Goal: Transaction & Acquisition: Purchase product/service

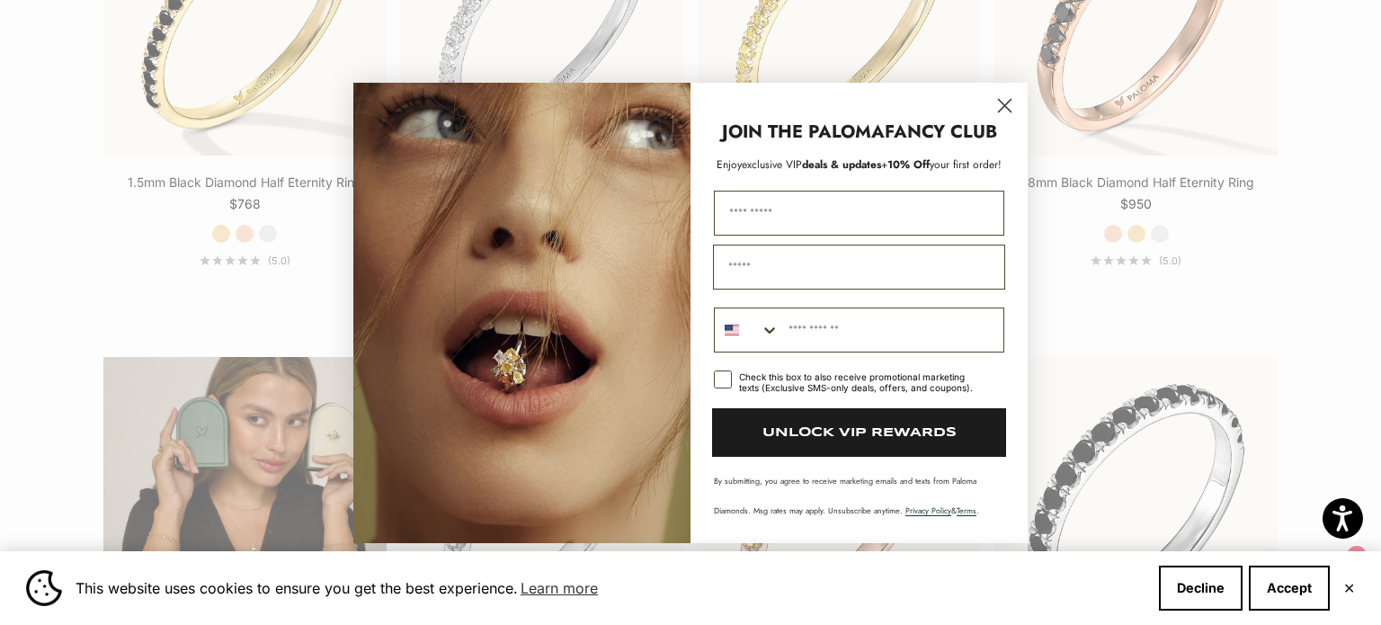
scroll to position [2917, 0]
click at [1000, 109] on icon "Close dialog" at bounding box center [1005, 105] width 13 height 13
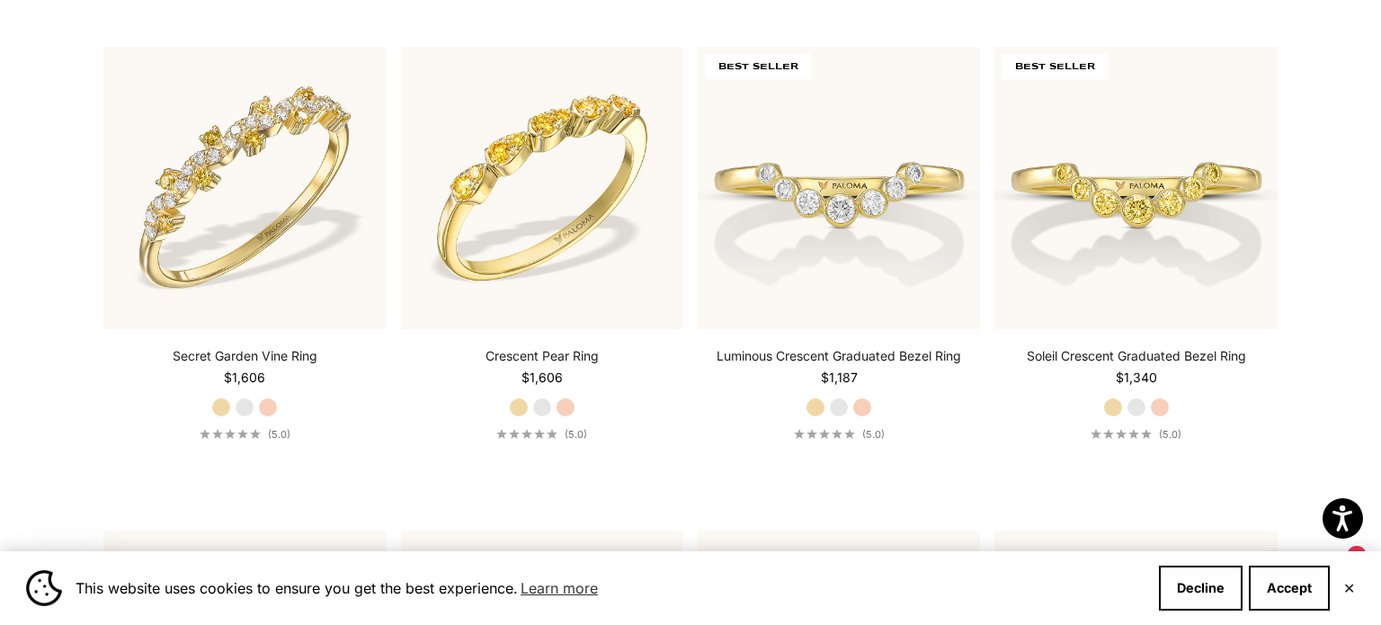
scroll to position [0, 0]
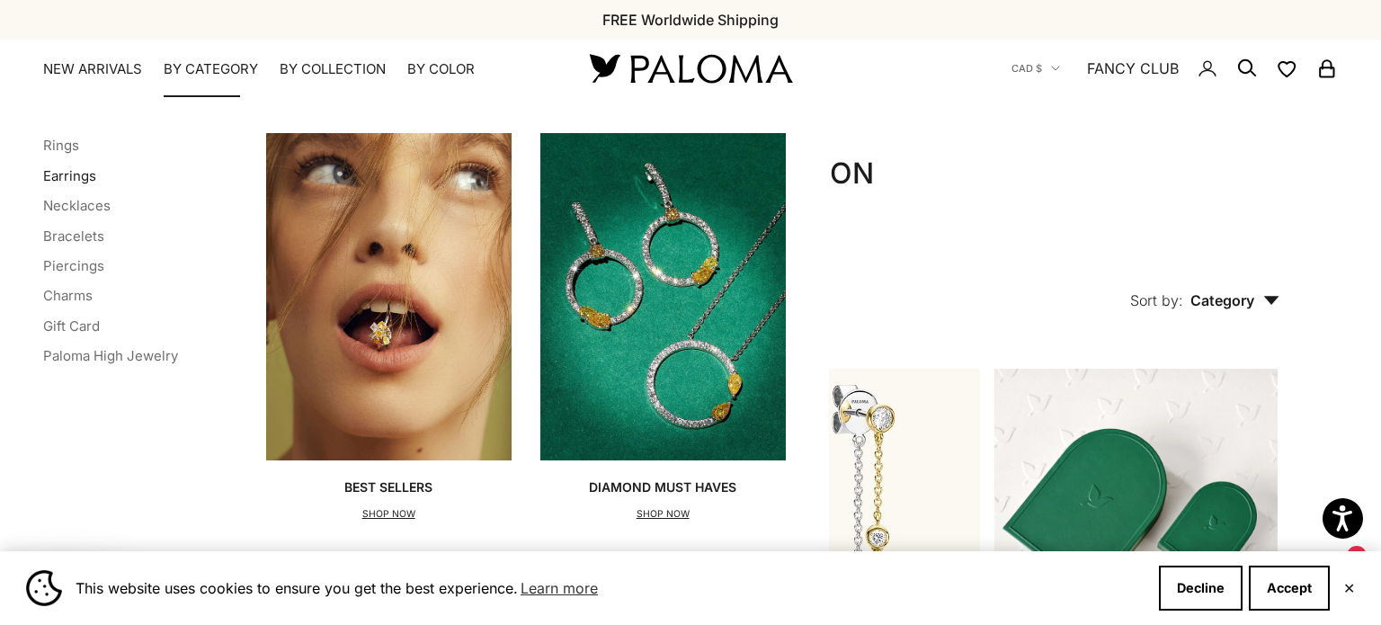
click at [68, 174] on link "Earrings" at bounding box center [69, 175] width 53 height 17
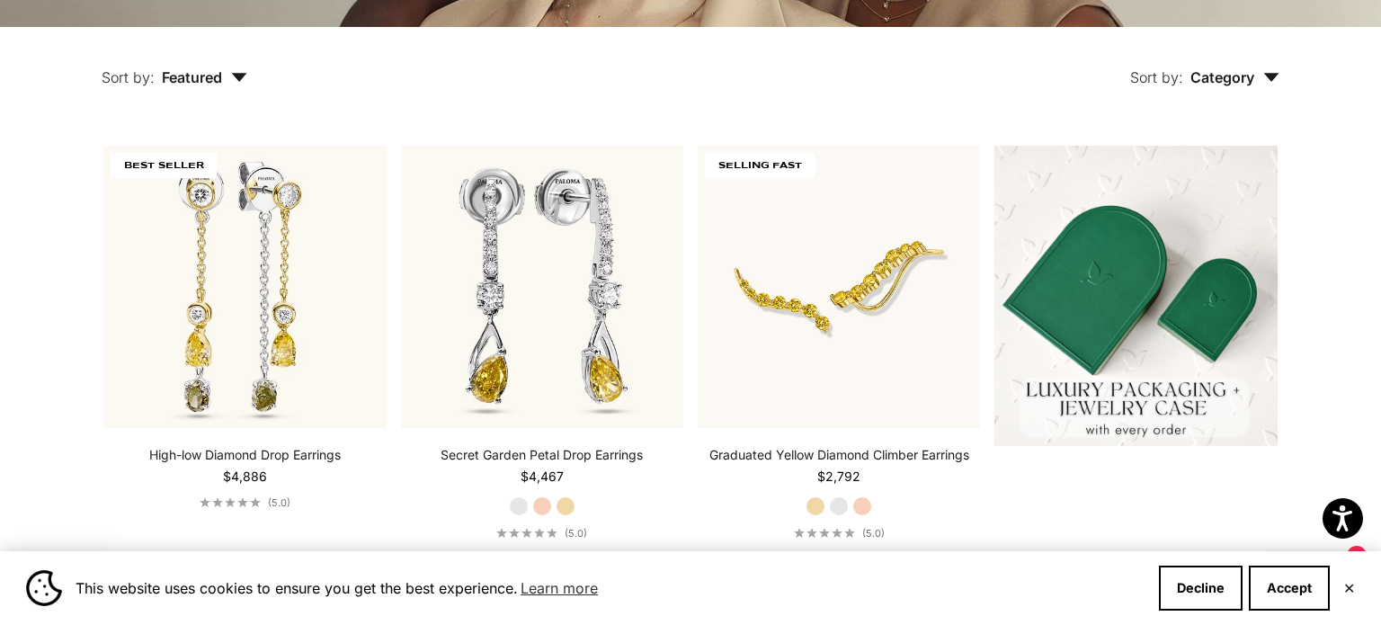
scroll to position [454, 0]
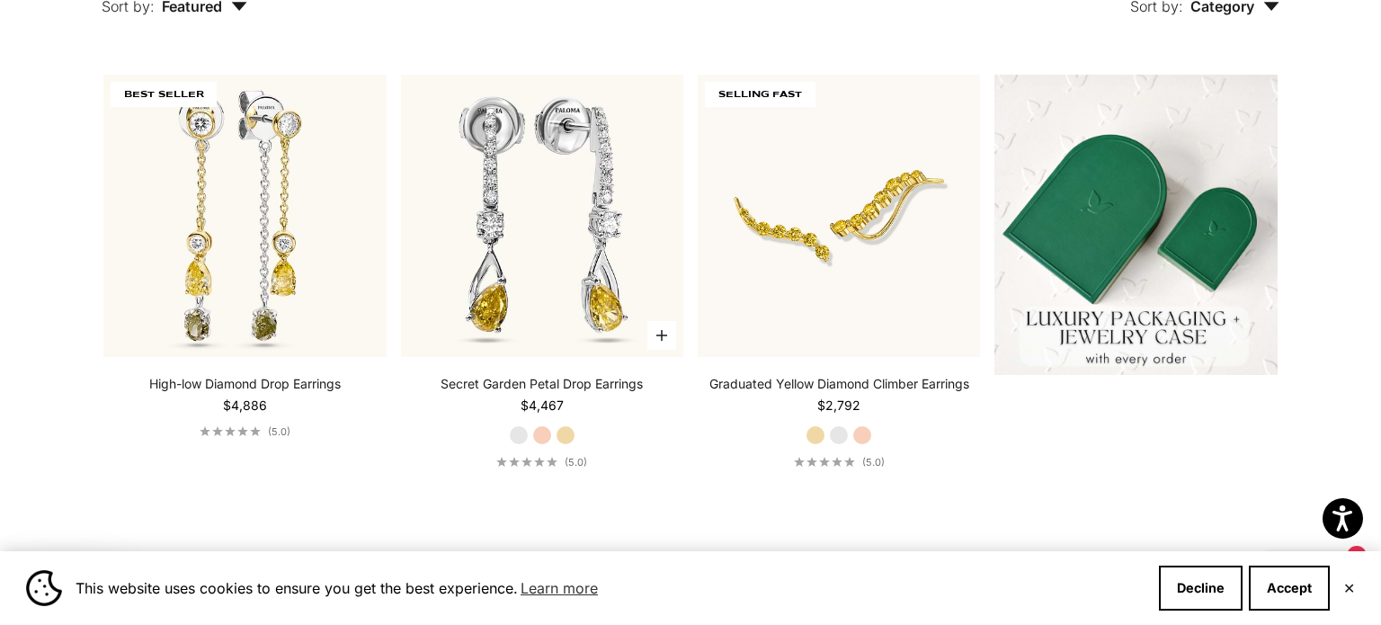
click at [542, 437] on label "Rose Gold" at bounding box center [542, 435] width 20 height 20
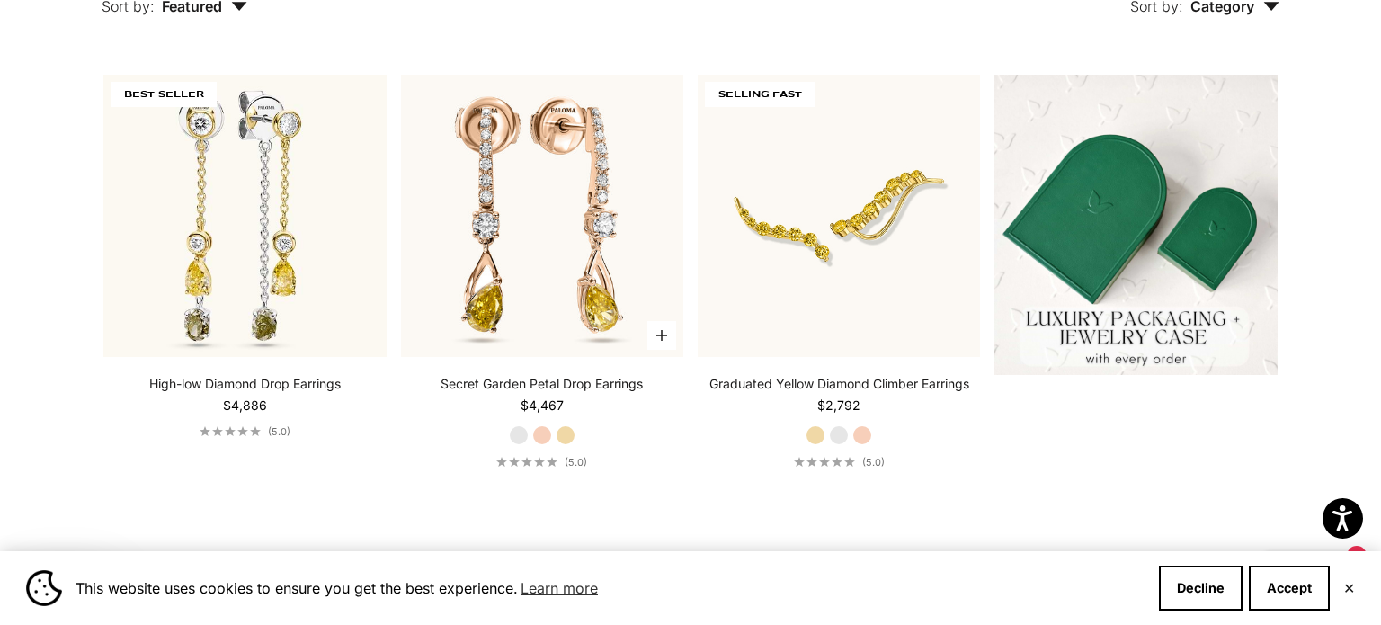
click at [561, 441] on label "Yellow Gold" at bounding box center [566, 435] width 20 height 20
click at [523, 434] on label "White Gold" at bounding box center [519, 435] width 20 height 20
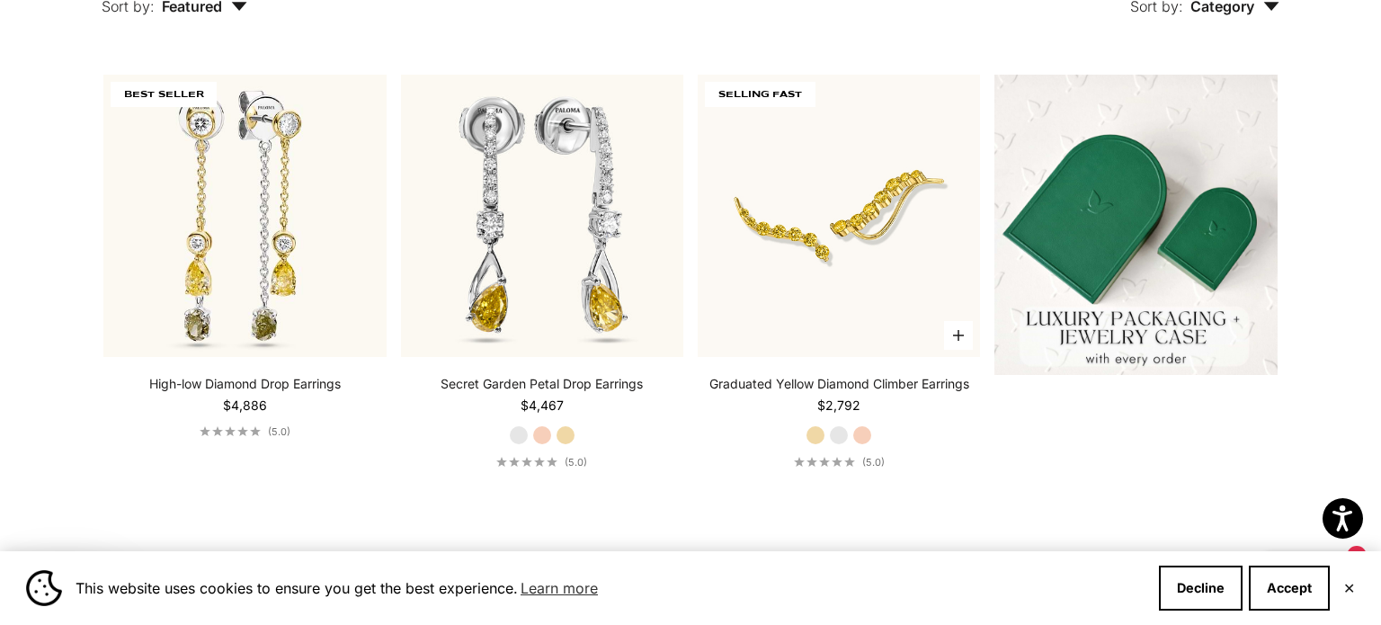
click at [831, 436] on label "White Gold" at bounding box center [839, 435] width 20 height 20
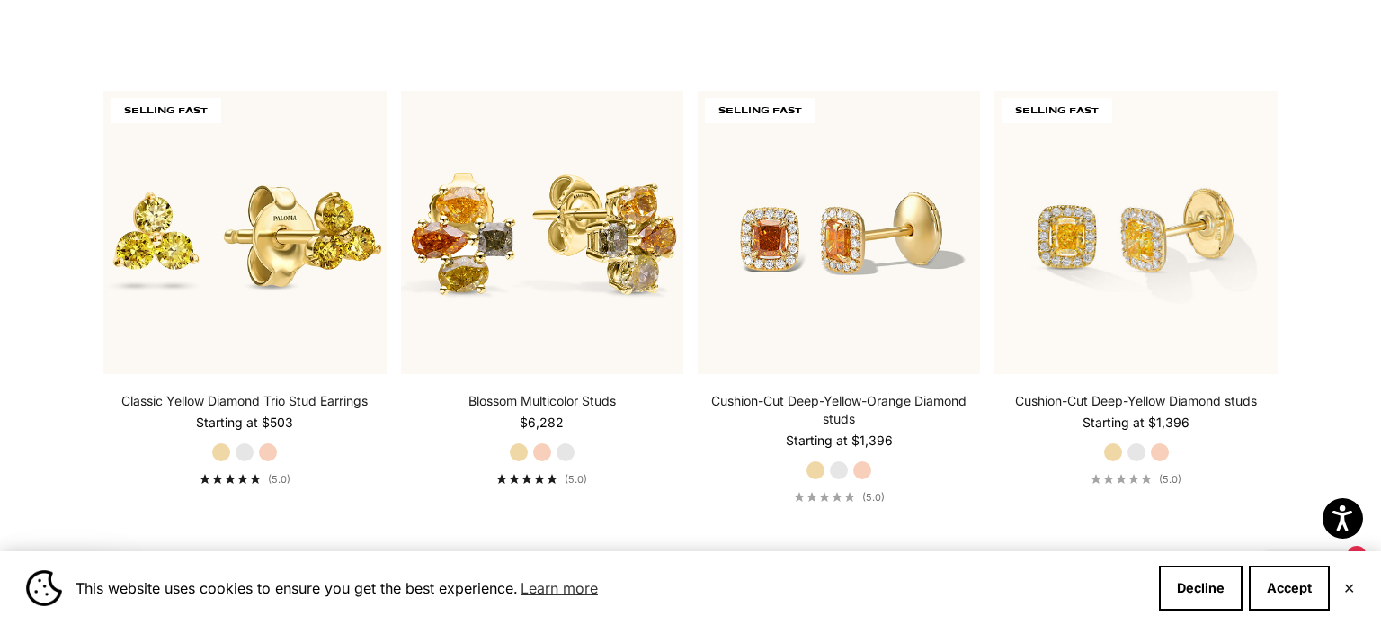
scroll to position [926, 0]
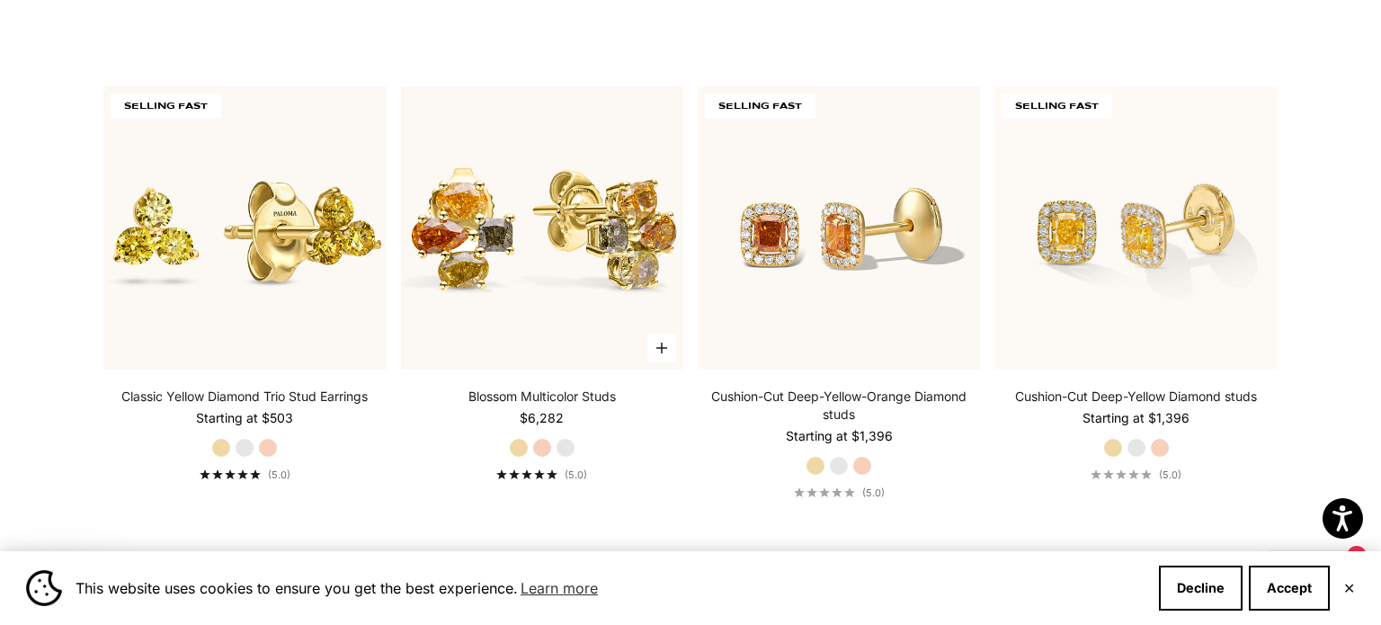
click at [564, 444] on label "White Gold" at bounding box center [566, 448] width 20 height 20
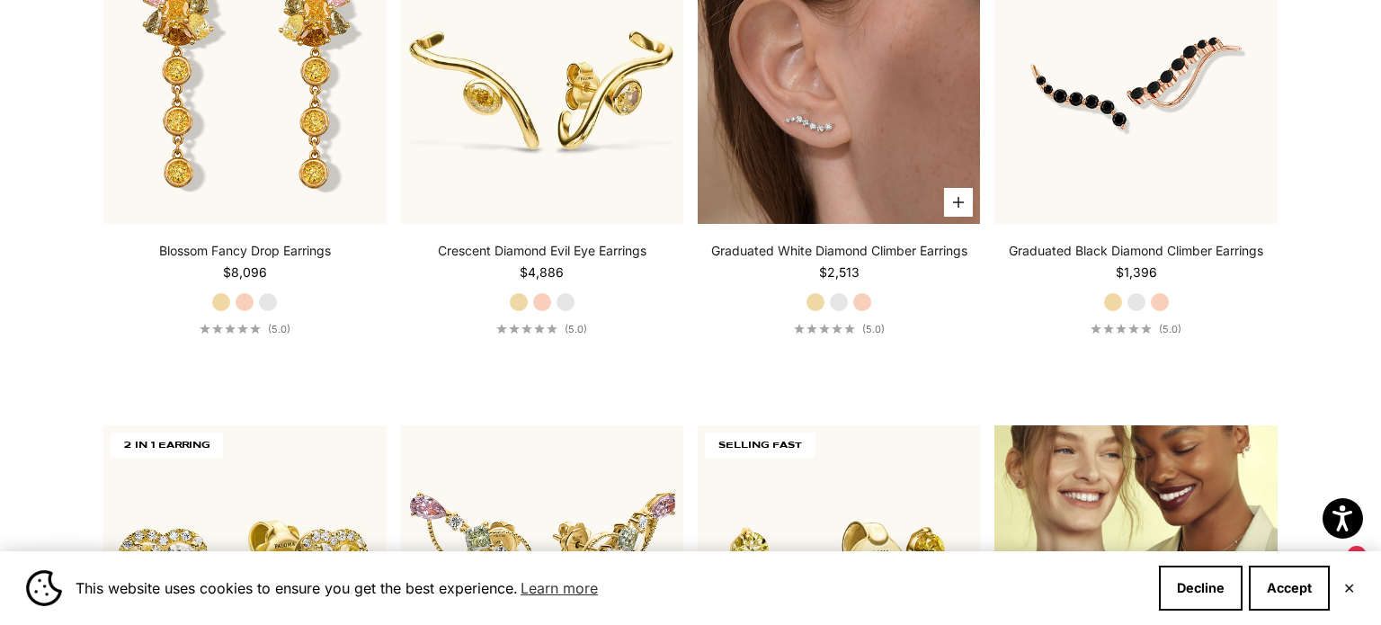
scroll to position [2058, 0]
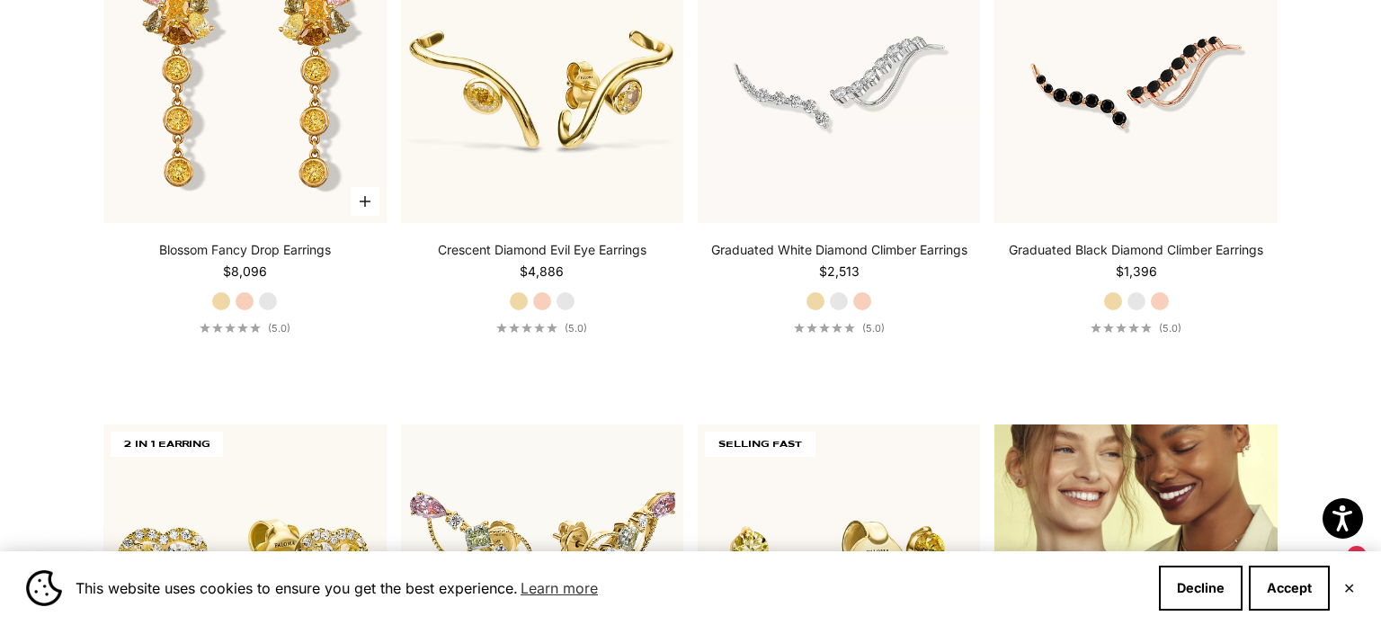
click at [271, 296] on label "White Gold" at bounding box center [268, 301] width 20 height 20
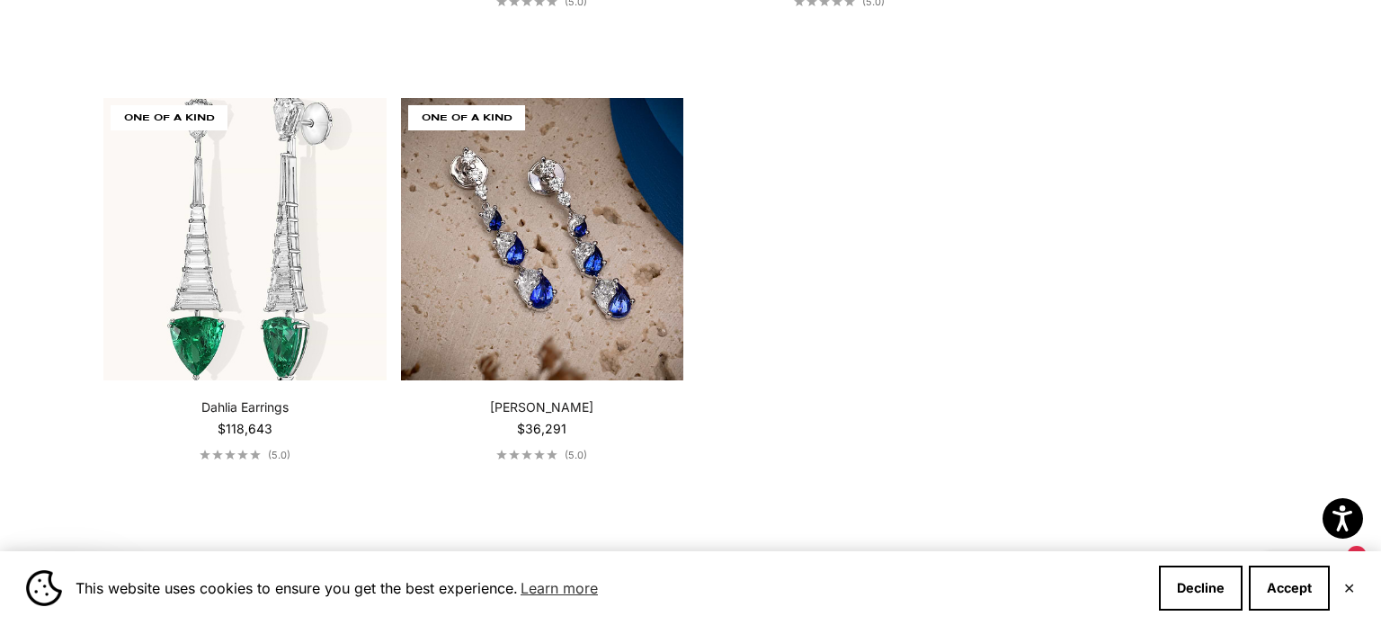
scroll to position [4203, 0]
